Goal: Task Accomplishment & Management: Use online tool/utility

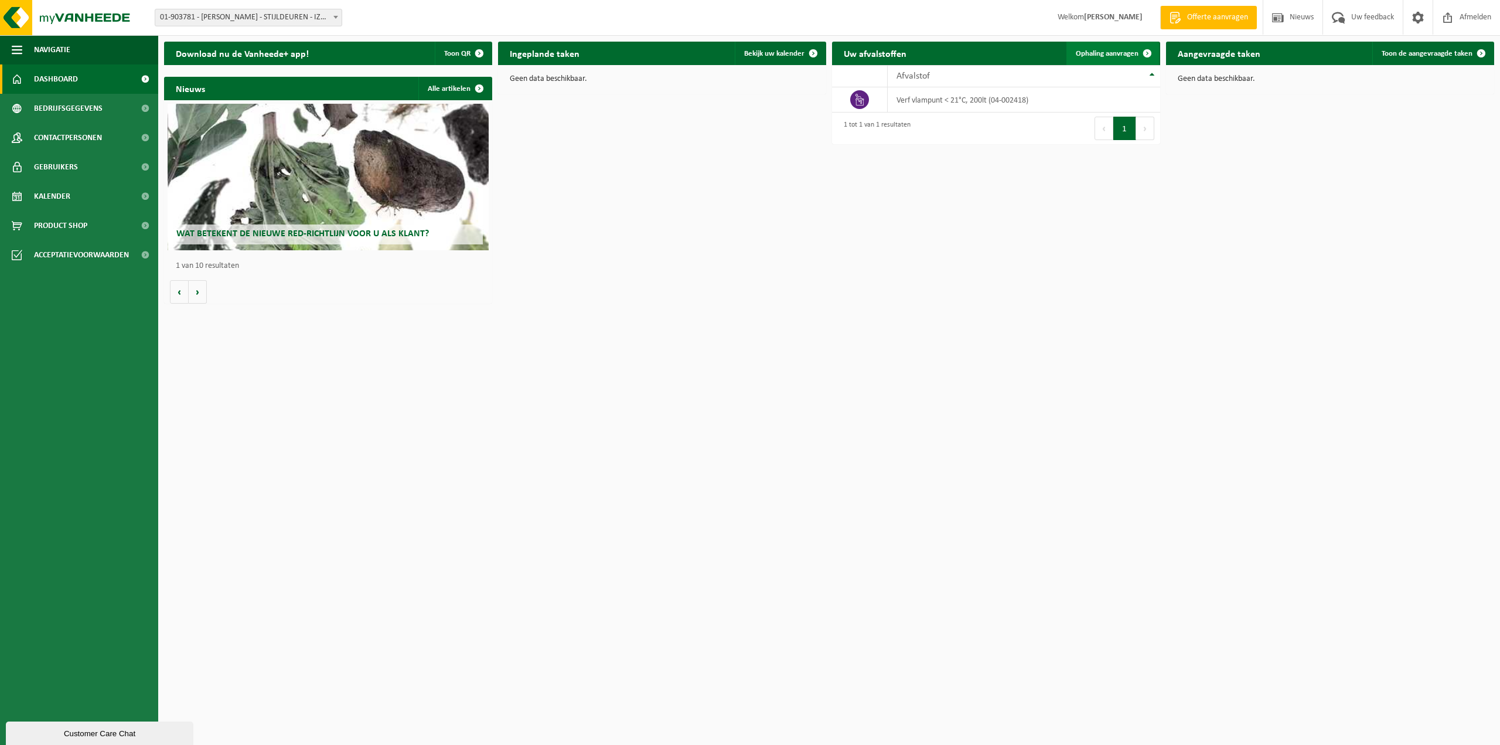
click at [1140, 57] on span at bounding box center [1147, 53] width 23 height 23
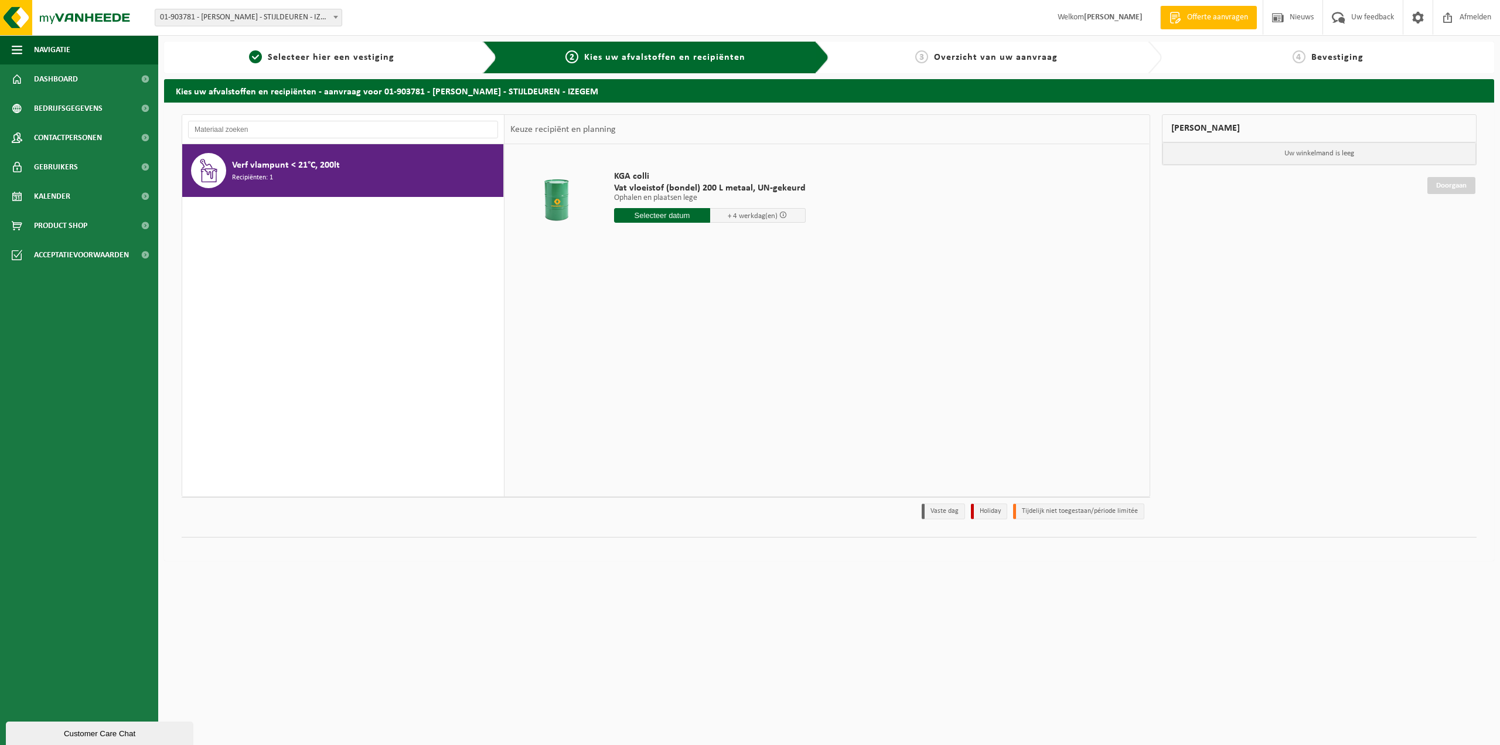
click at [665, 217] on input "text" at bounding box center [662, 215] width 96 height 15
click at [672, 282] on div "1" at bounding box center [666, 281] width 21 height 19
type input "Van 2025-10-01"
click at [676, 240] on input "2" at bounding box center [662, 236] width 96 height 15
click at [700, 232] on input "3" at bounding box center [662, 236] width 96 height 15
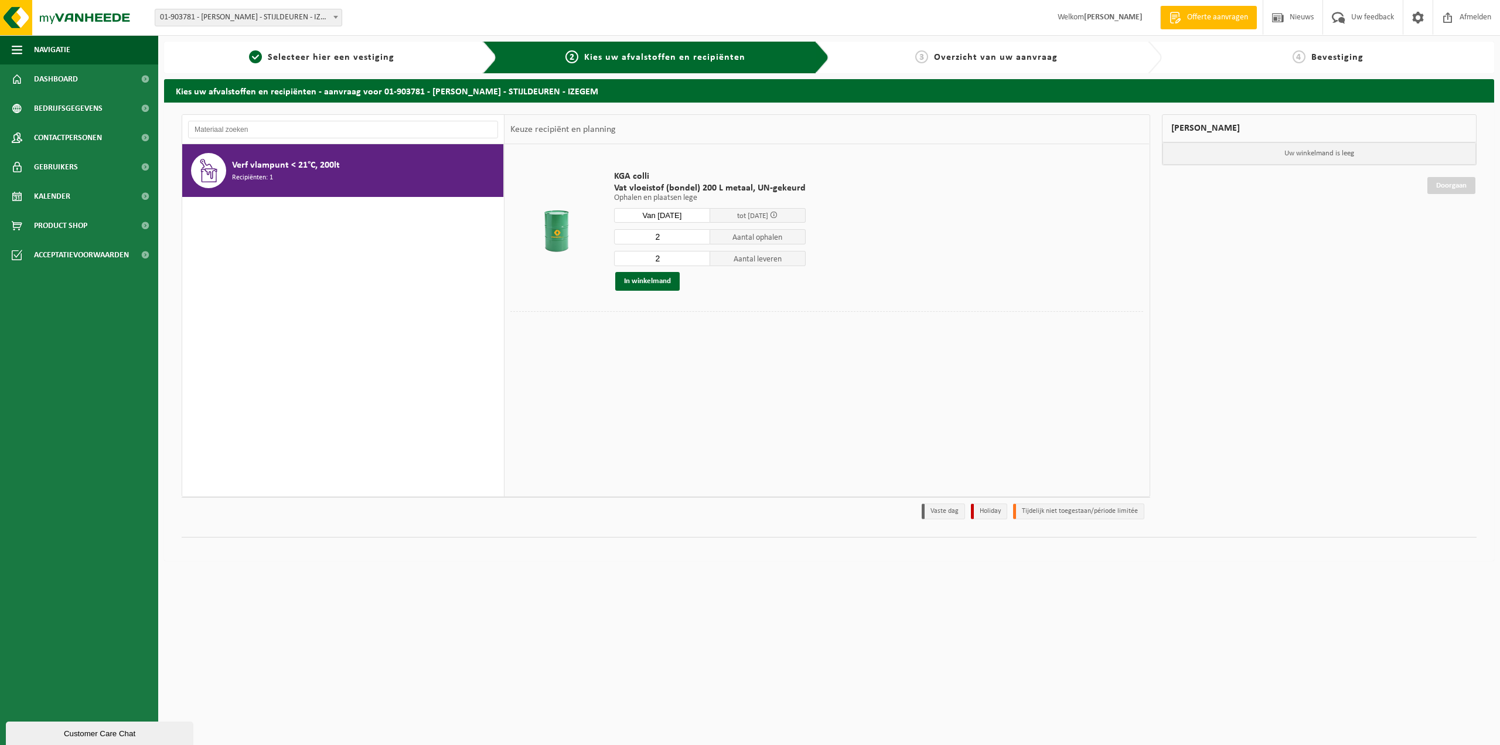
click at [700, 237] on input "2" at bounding box center [662, 236] width 96 height 15
type input "1"
click at [700, 237] on input "1" at bounding box center [662, 236] width 96 height 15
click at [690, 257] on input "2" at bounding box center [662, 258] width 96 height 15
type input "1"
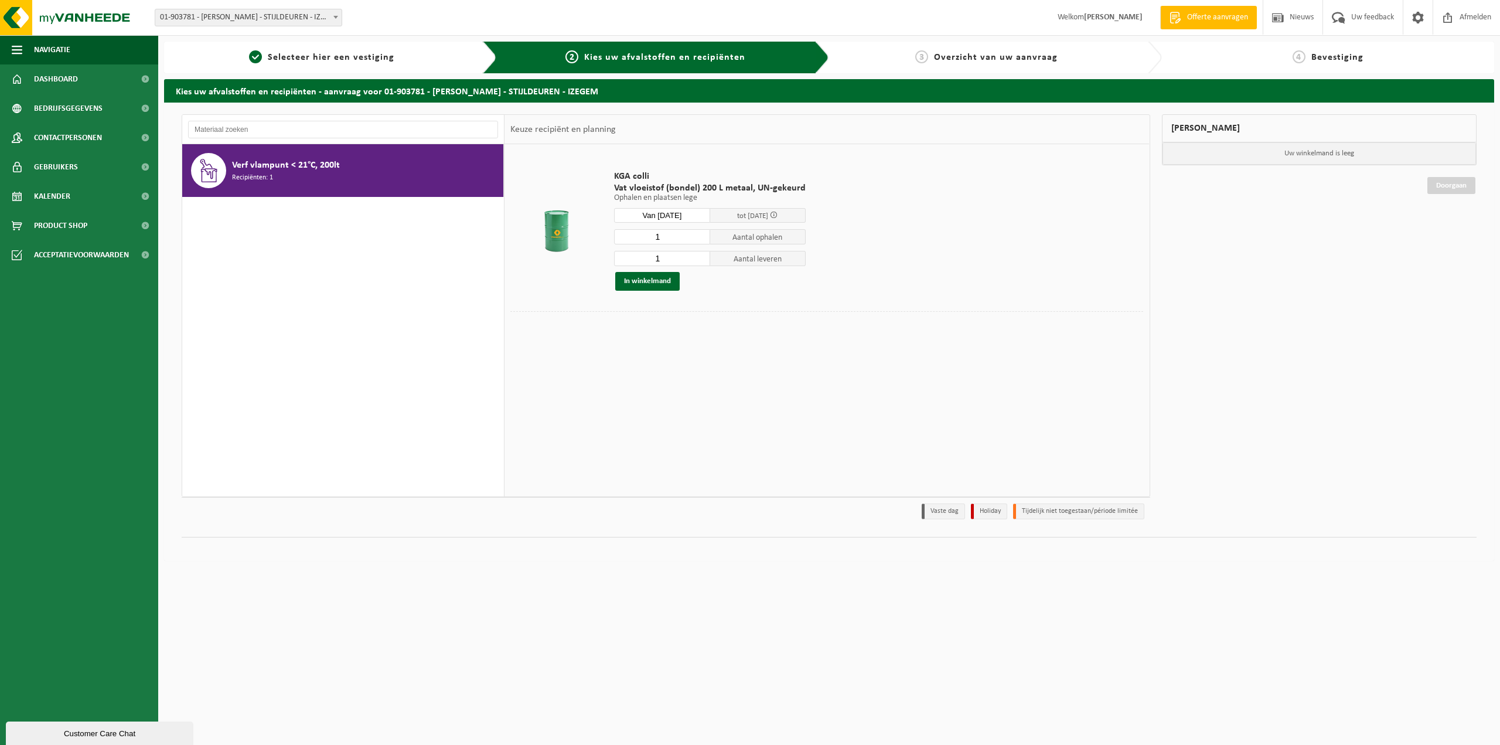
click at [698, 262] on input "1" at bounding box center [662, 258] width 96 height 15
click at [660, 281] on button "In winkelmand" at bounding box center [647, 281] width 64 height 19
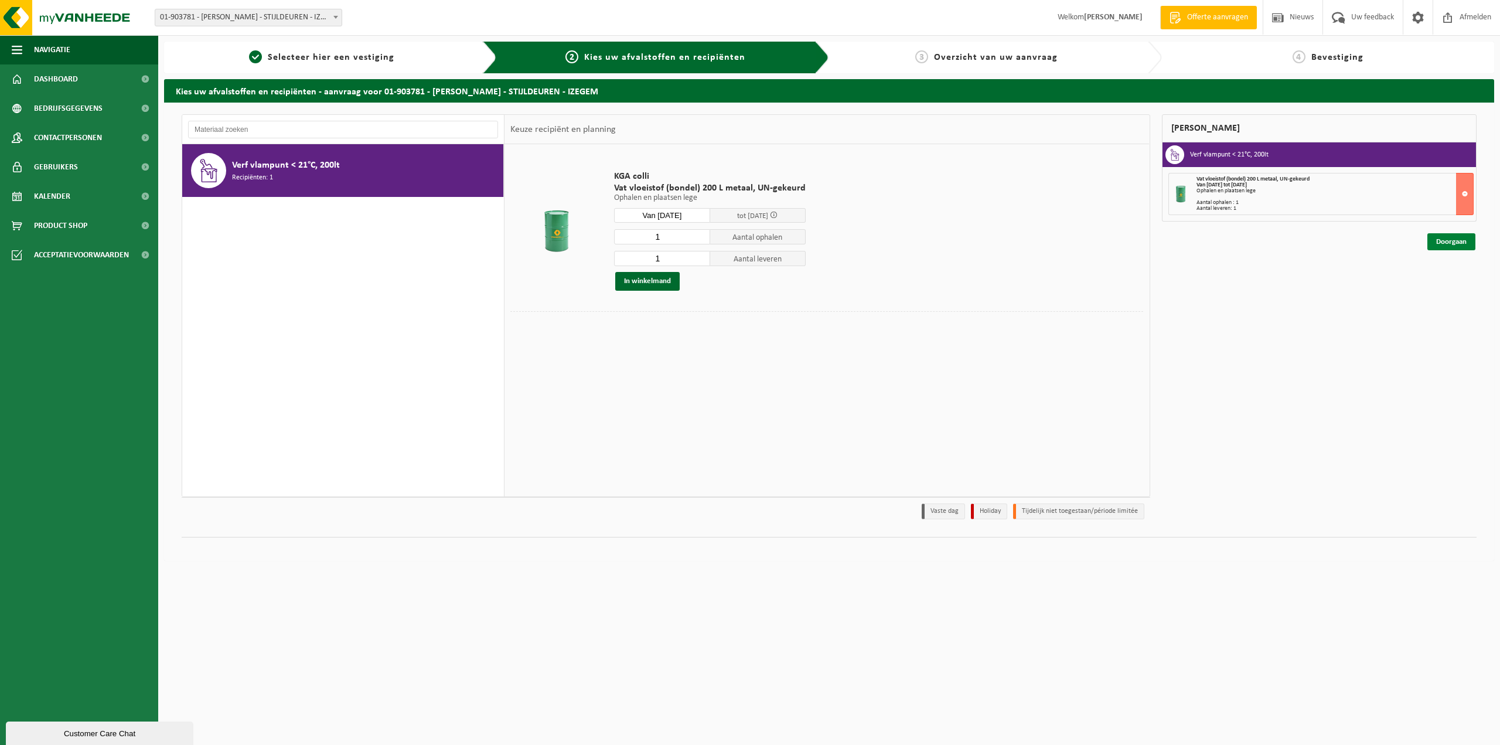
click at [1454, 244] on link "Doorgaan" at bounding box center [1451, 241] width 48 height 17
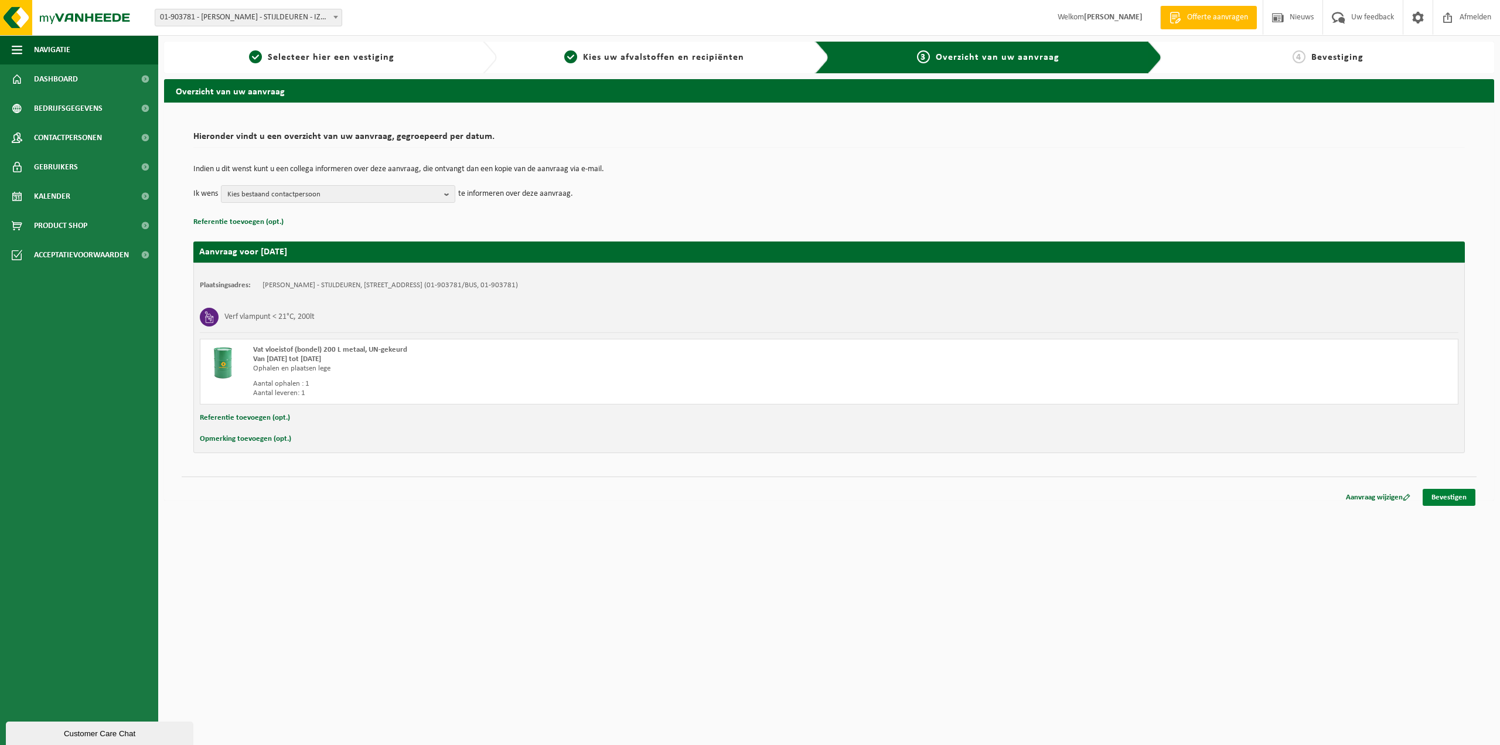
click at [1446, 499] on link "Bevestigen" at bounding box center [1449, 497] width 53 height 17
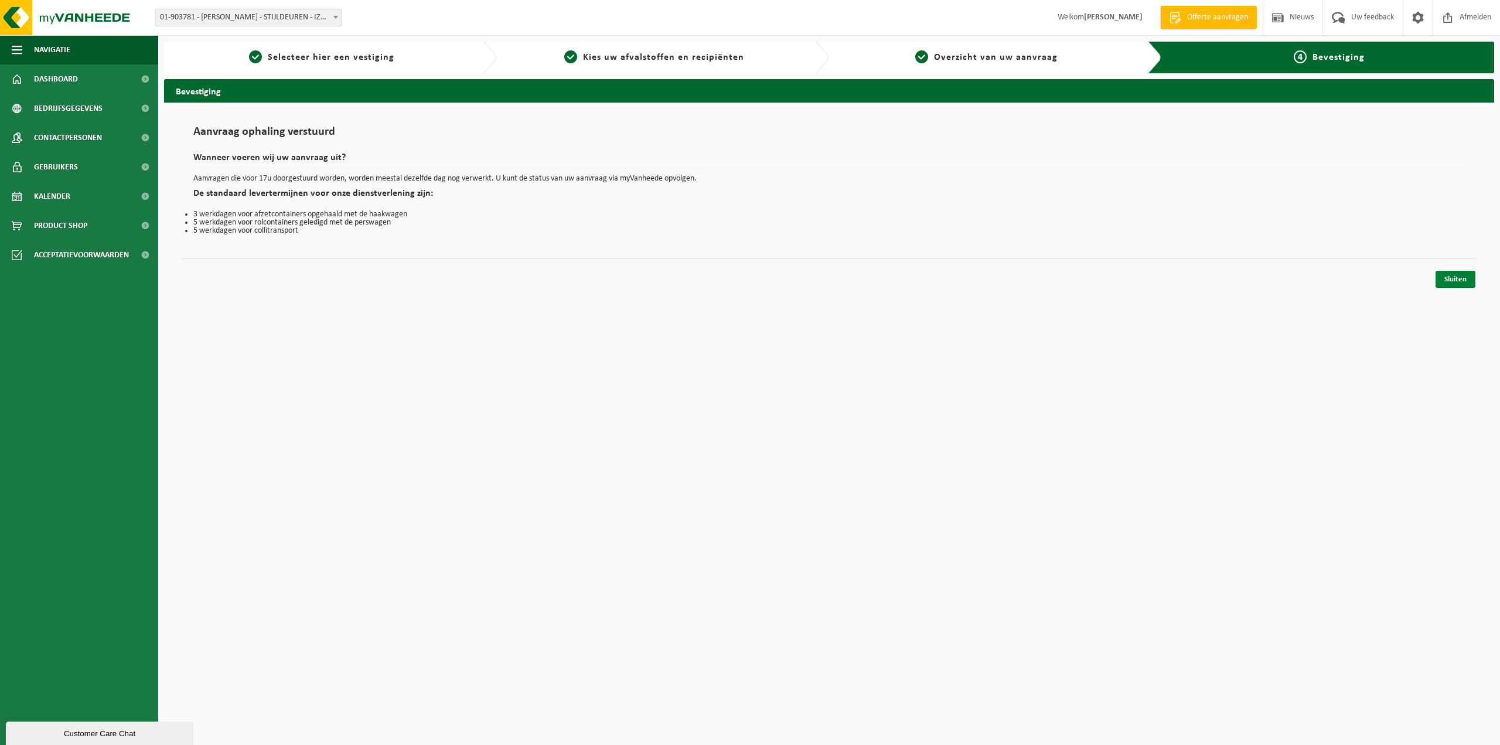
click at [1451, 274] on link "Sluiten" at bounding box center [1455, 279] width 40 height 17
